Goal: Task Accomplishment & Management: Manage account settings

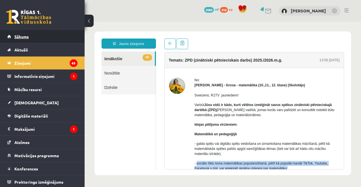
scroll to position [82, 0]
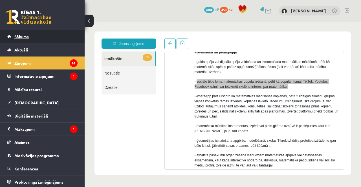
click at [34, 40] on link "Sākums" at bounding box center [42, 36] width 70 height 13
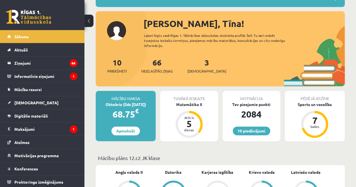
scroll to position [63, 0]
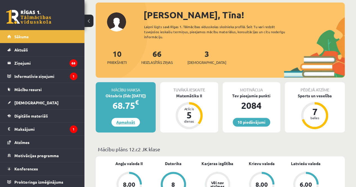
click at [131, 123] on link "Apmaksāt" at bounding box center [126, 122] width 28 height 9
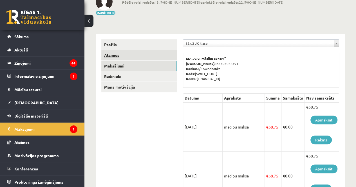
scroll to position [46, 0]
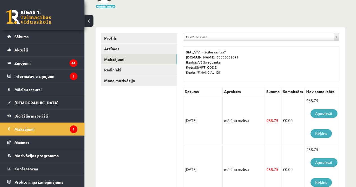
drag, startPoint x: 224, startPoint y: 119, endPoint x: 252, endPoint y: 114, distance: 28.3
click at [252, 114] on td "mācību maksa" at bounding box center [244, 120] width 42 height 49
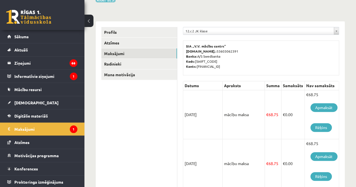
scroll to position [52, 0]
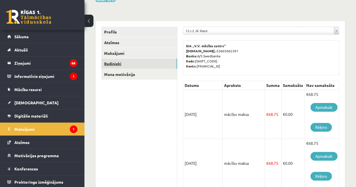
click at [154, 64] on link "Radinieki" at bounding box center [139, 64] width 76 height 10
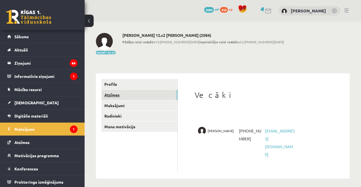
click at [150, 94] on link "Atzīmes" at bounding box center [139, 95] width 76 height 10
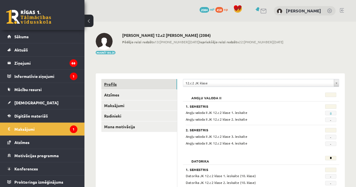
click at [153, 83] on link "Profils" at bounding box center [139, 84] width 76 height 10
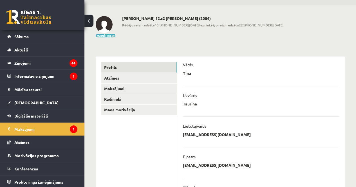
scroll to position [16, 0]
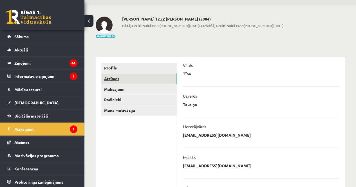
click at [157, 76] on link "Atzīmes" at bounding box center [139, 79] width 76 height 10
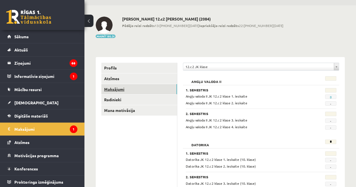
click at [152, 90] on link "Maksājumi" at bounding box center [139, 89] width 76 height 10
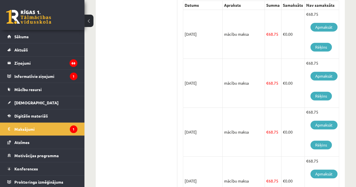
scroll to position [112, 0]
